Goal: Register for event/course

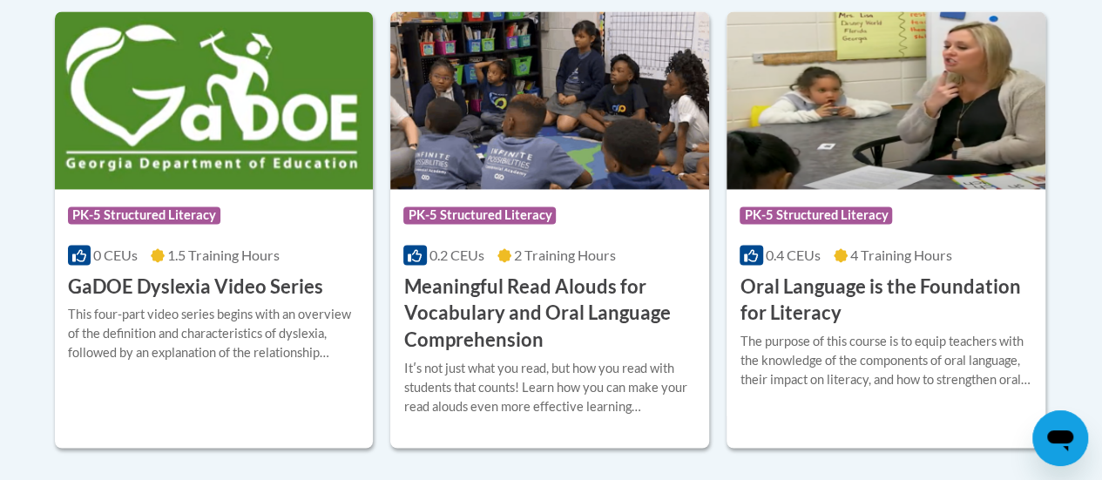
scroll to position [1316, 0]
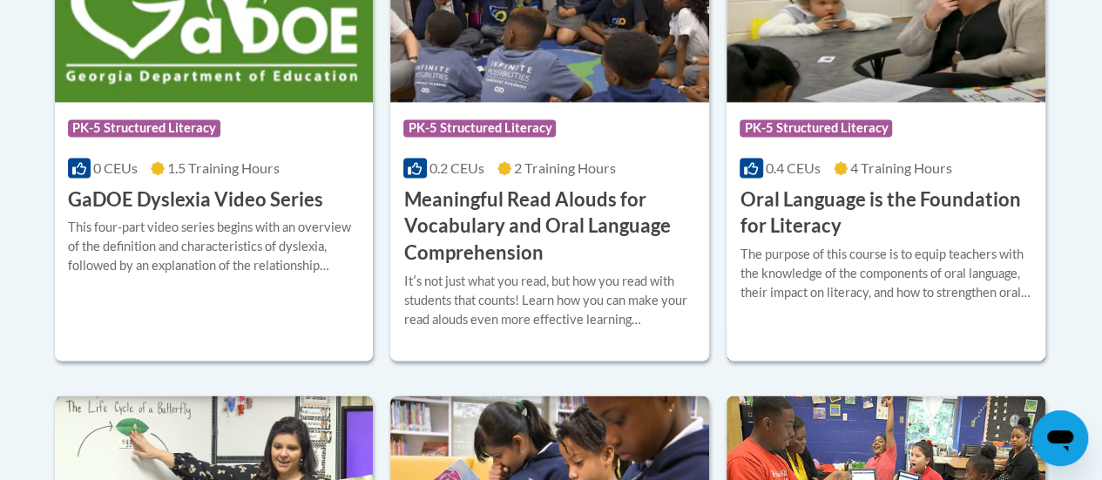
click at [888, 210] on h3 "Oral Language is the Foundation for Literacy" at bounding box center [886, 213] width 293 height 54
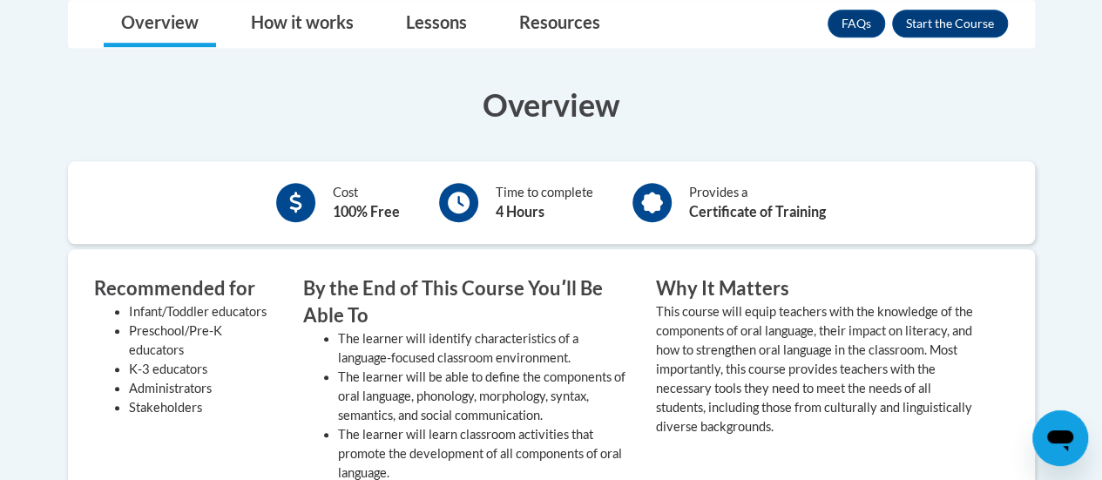
scroll to position [523, 0]
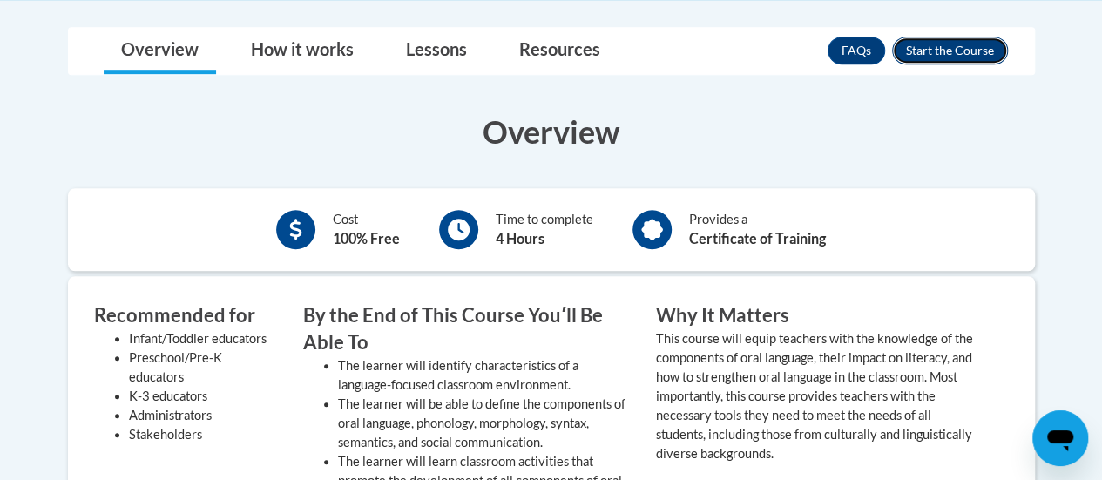
click at [948, 55] on button "Enroll" at bounding box center [950, 51] width 116 height 28
click at [932, 139] on h3 "Overview" at bounding box center [551, 132] width 967 height 44
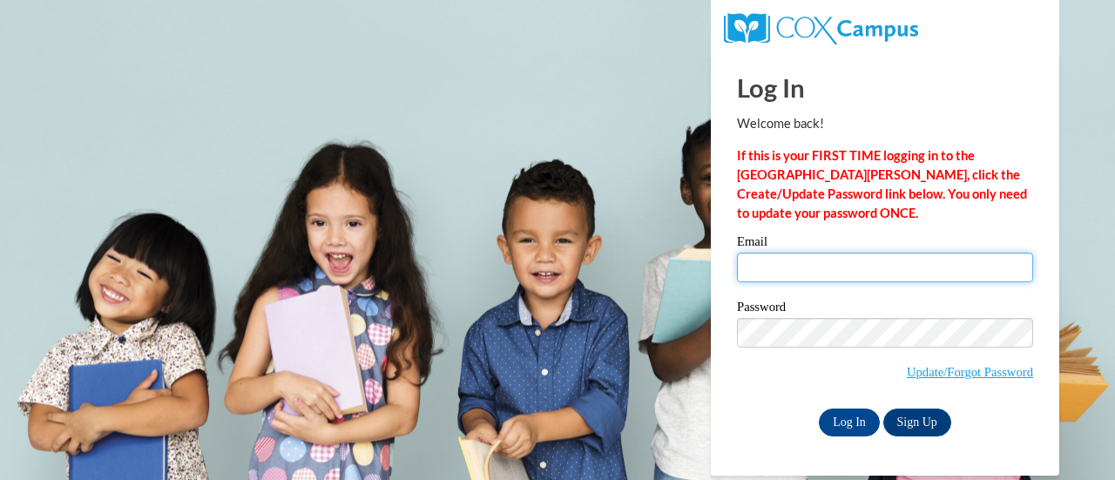
click at [829, 279] on input "Email" at bounding box center [885, 268] width 296 height 30
type input "ashley.bencs@rusd.org"
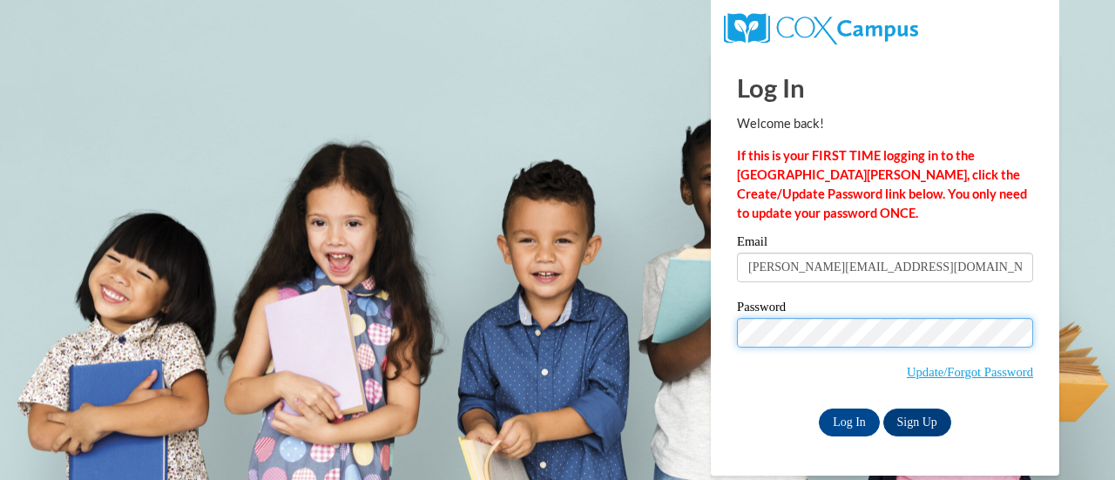
click at [819, 409] on input "Log In" at bounding box center [849, 423] width 61 height 28
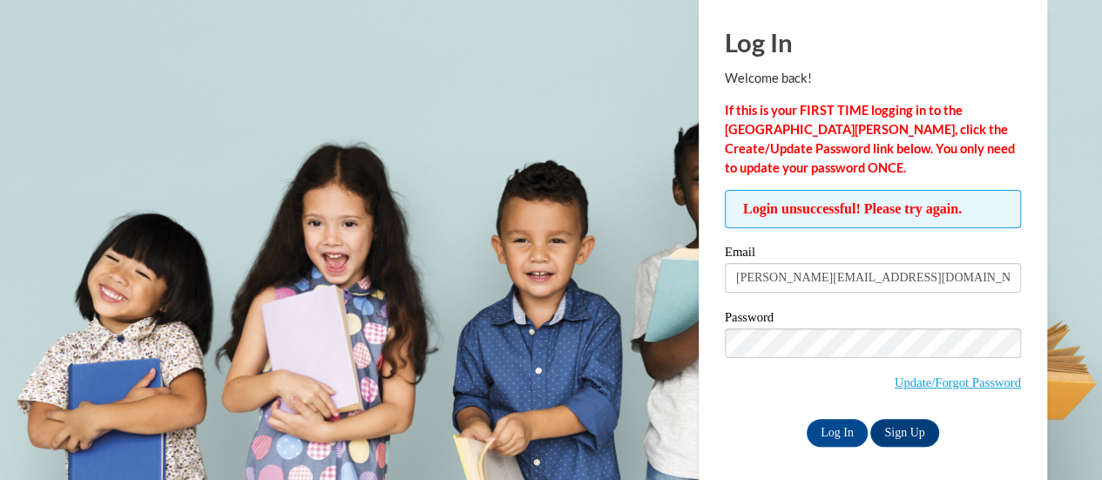
scroll to position [49, 0]
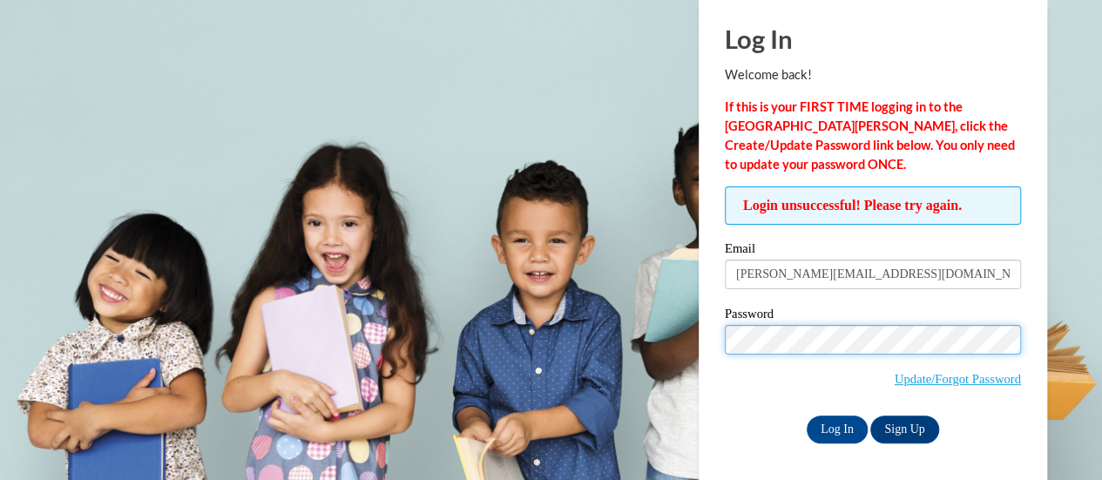
click at [807, 416] on input "Log In" at bounding box center [837, 430] width 61 height 28
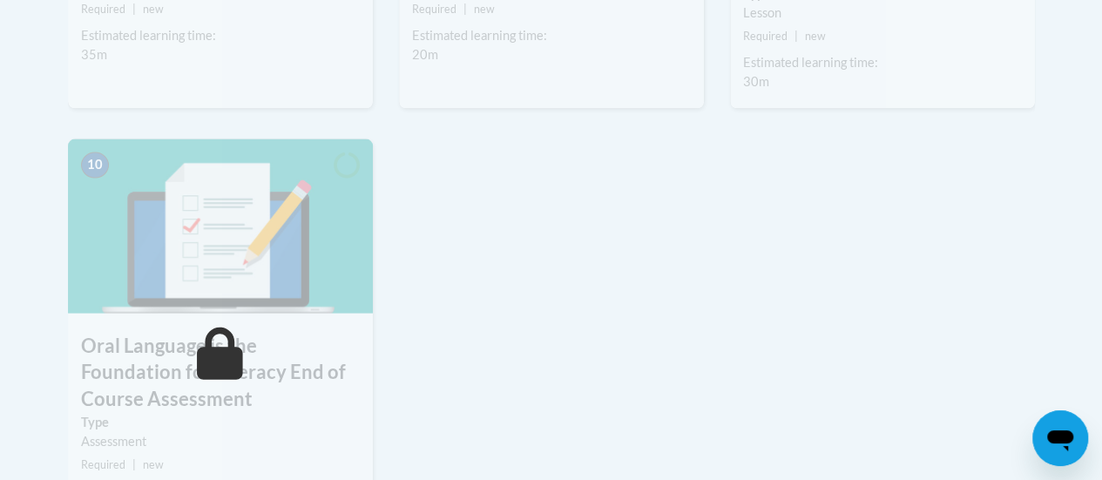
scroll to position [1830, 0]
